Goal: Obtain resource: Download file/media

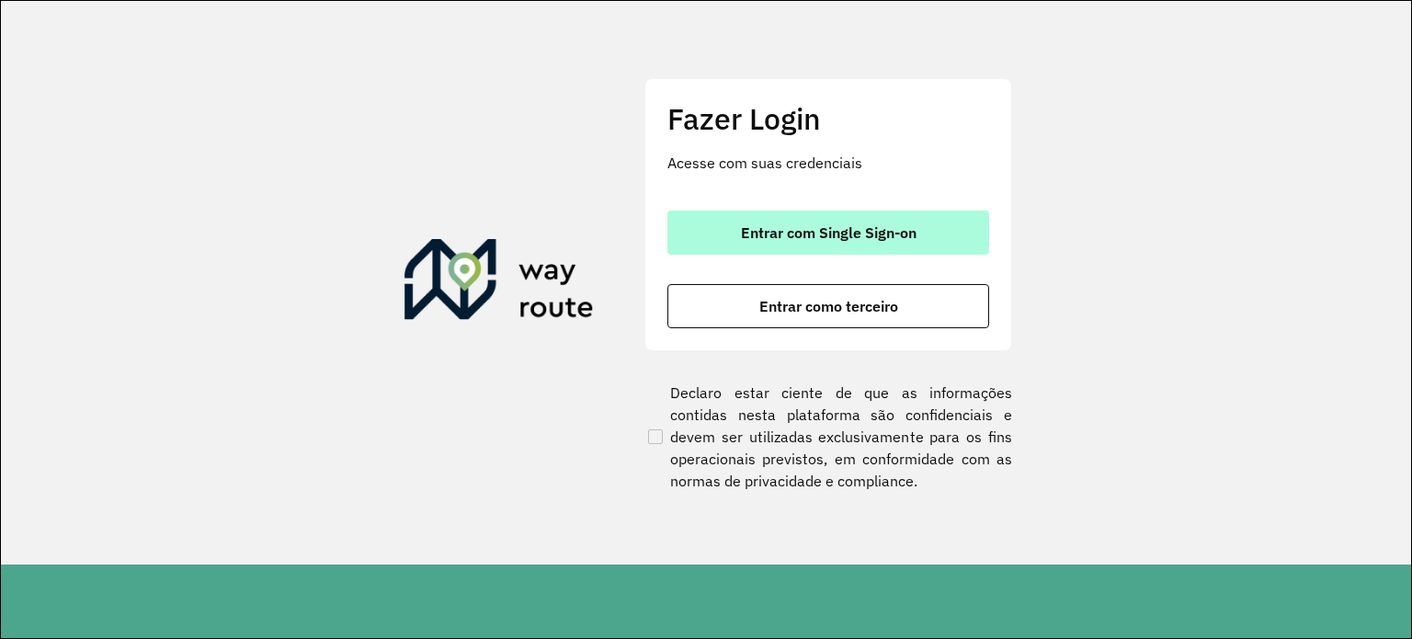
click at [833, 228] on span "Entrar com Single Sign-on" at bounding box center [829, 232] width 176 height 15
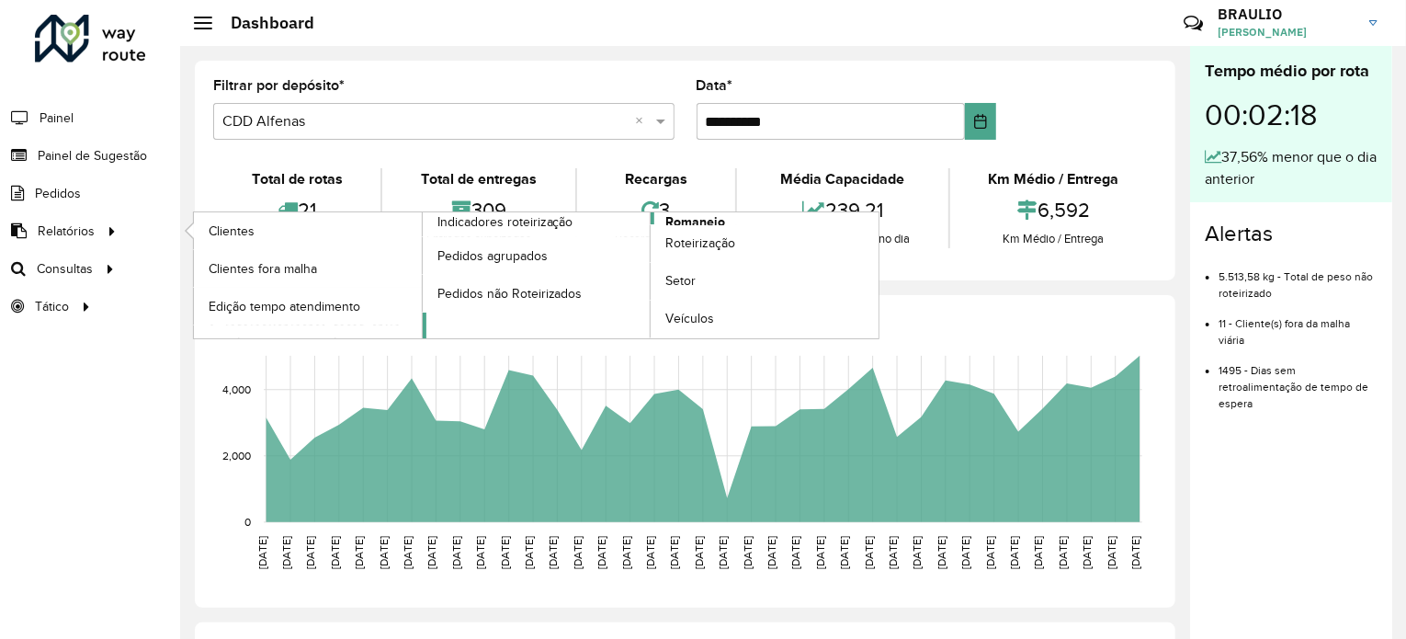
click at [704, 221] on span "Romaneio" at bounding box center [695, 221] width 60 height 19
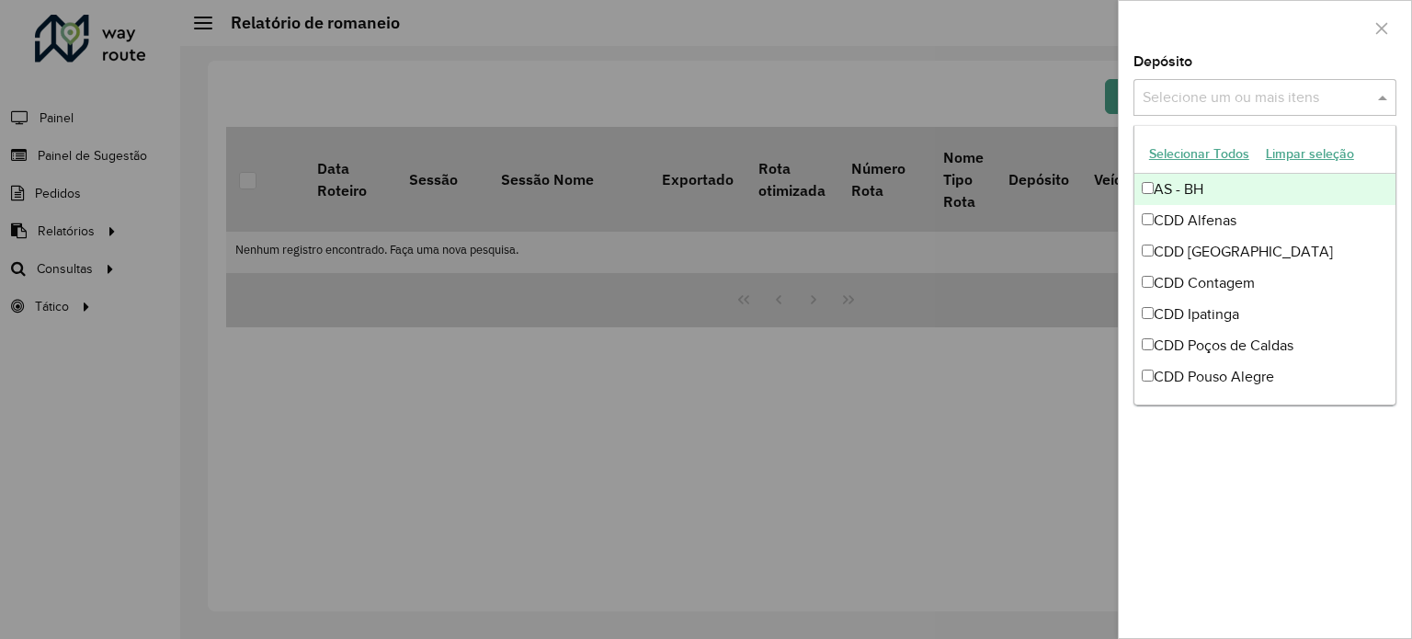
click at [1279, 87] on input "text" at bounding box center [1255, 98] width 235 height 22
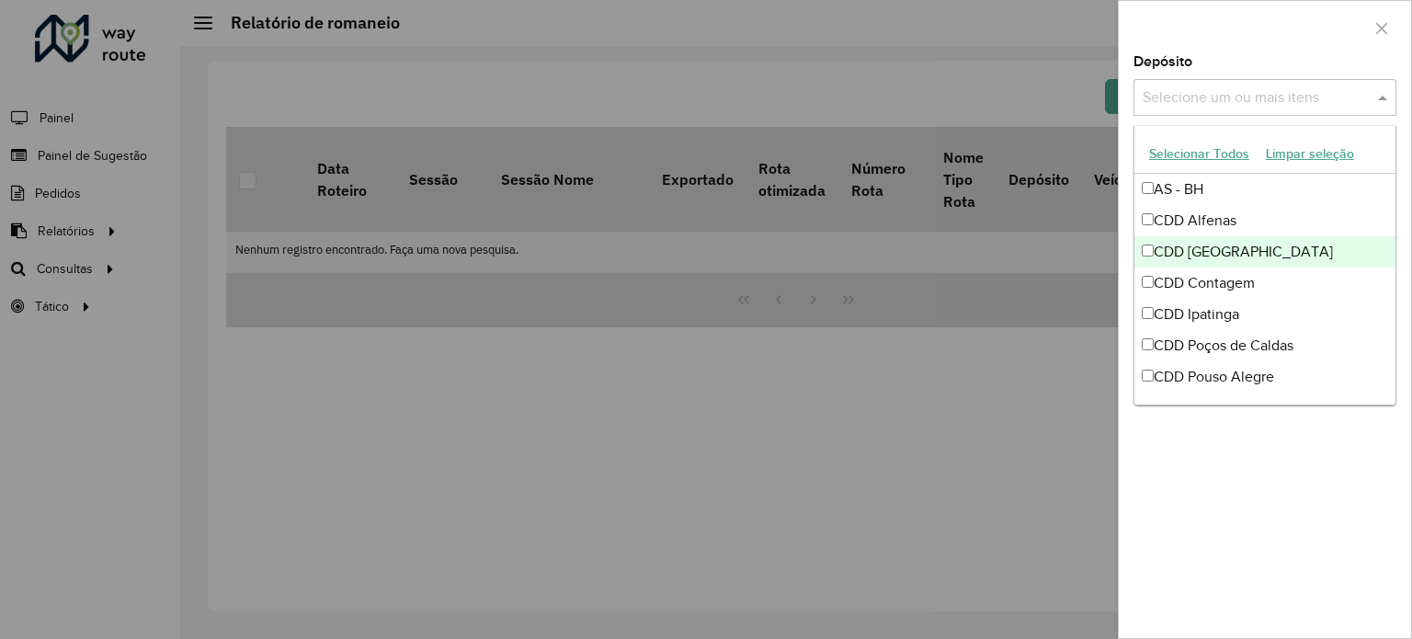
click at [1224, 250] on div "CDD [GEOGRAPHIC_DATA]" at bounding box center [1264, 251] width 261 height 31
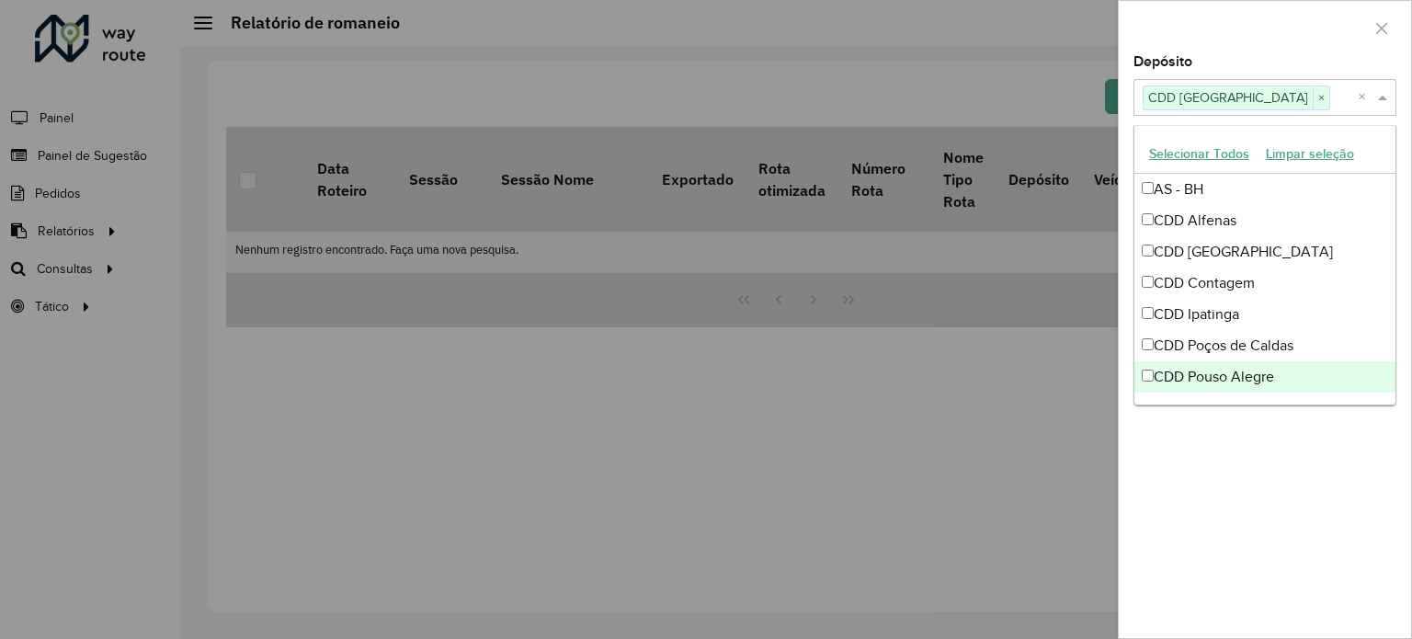
click at [1186, 527] on div "**********" at bounding box center [1265, 346] width 292 height 583
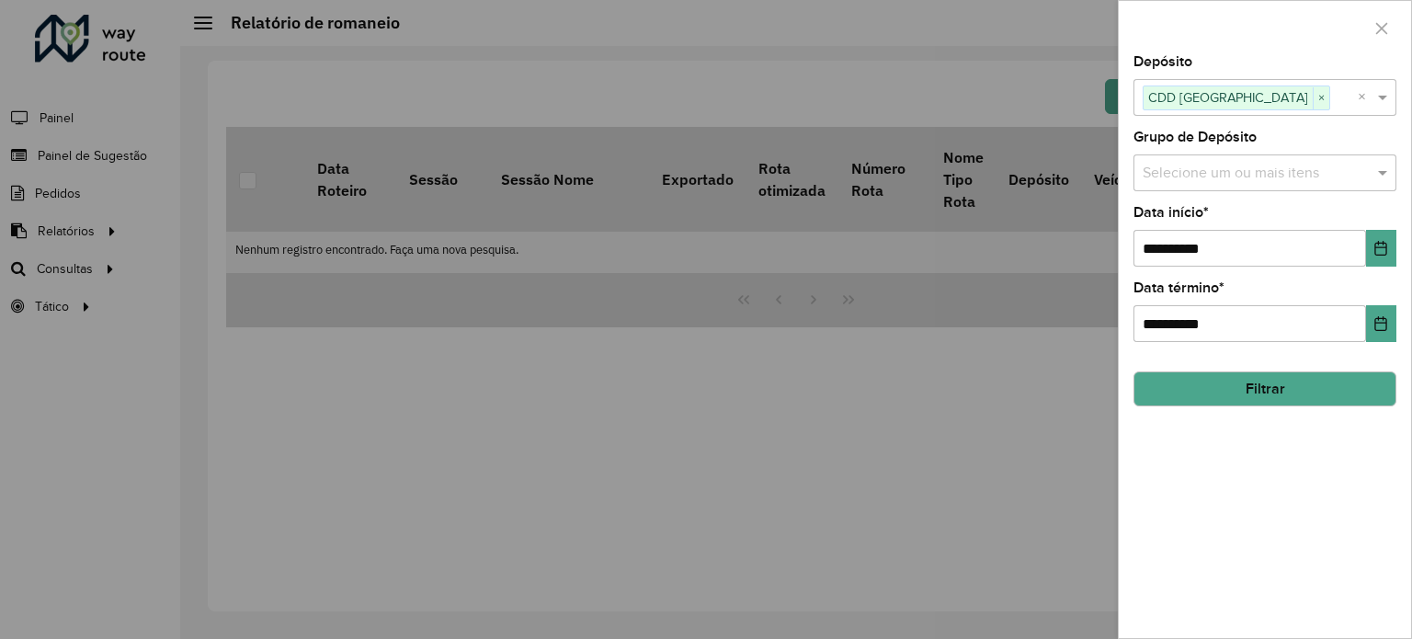
click at [1235, 393] on button "Filtrar" at bounding box center [1264, 388] width 263 height 35
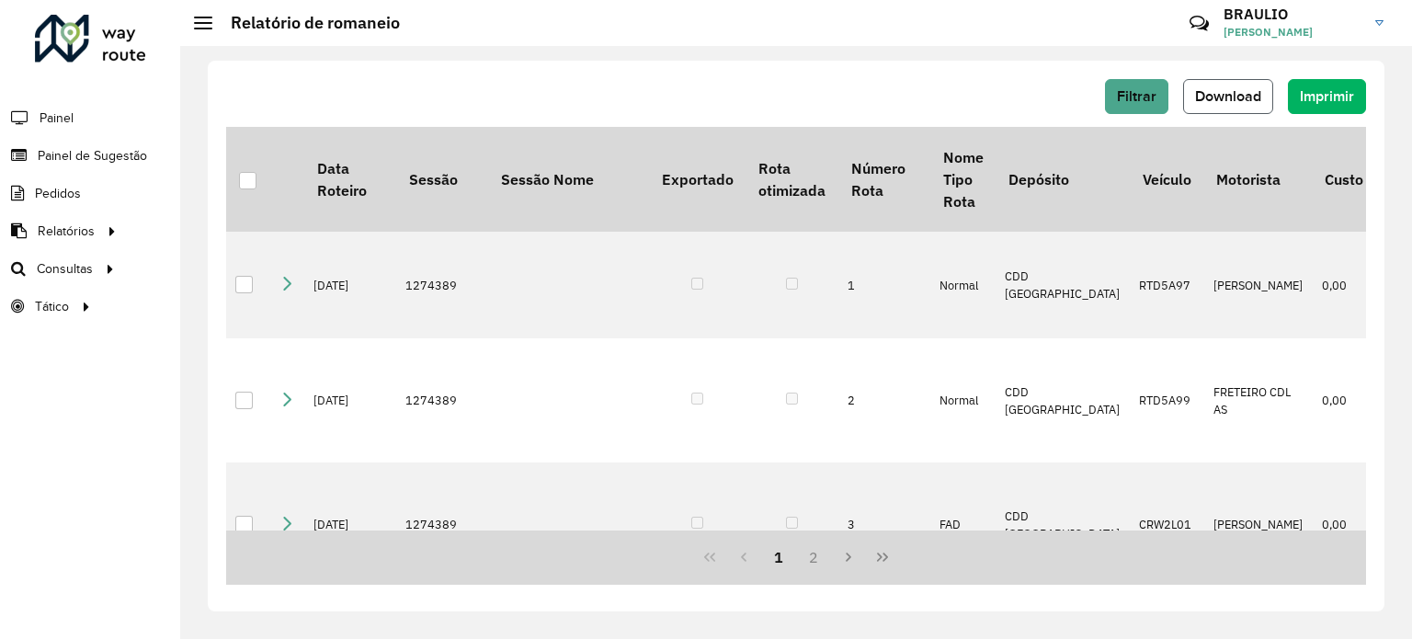
click at [1250, 80] on button "Download" at bounding box center [1228, 96] width 90 height 35
